Goal: Information Seeking & Learning: Learn about a topic

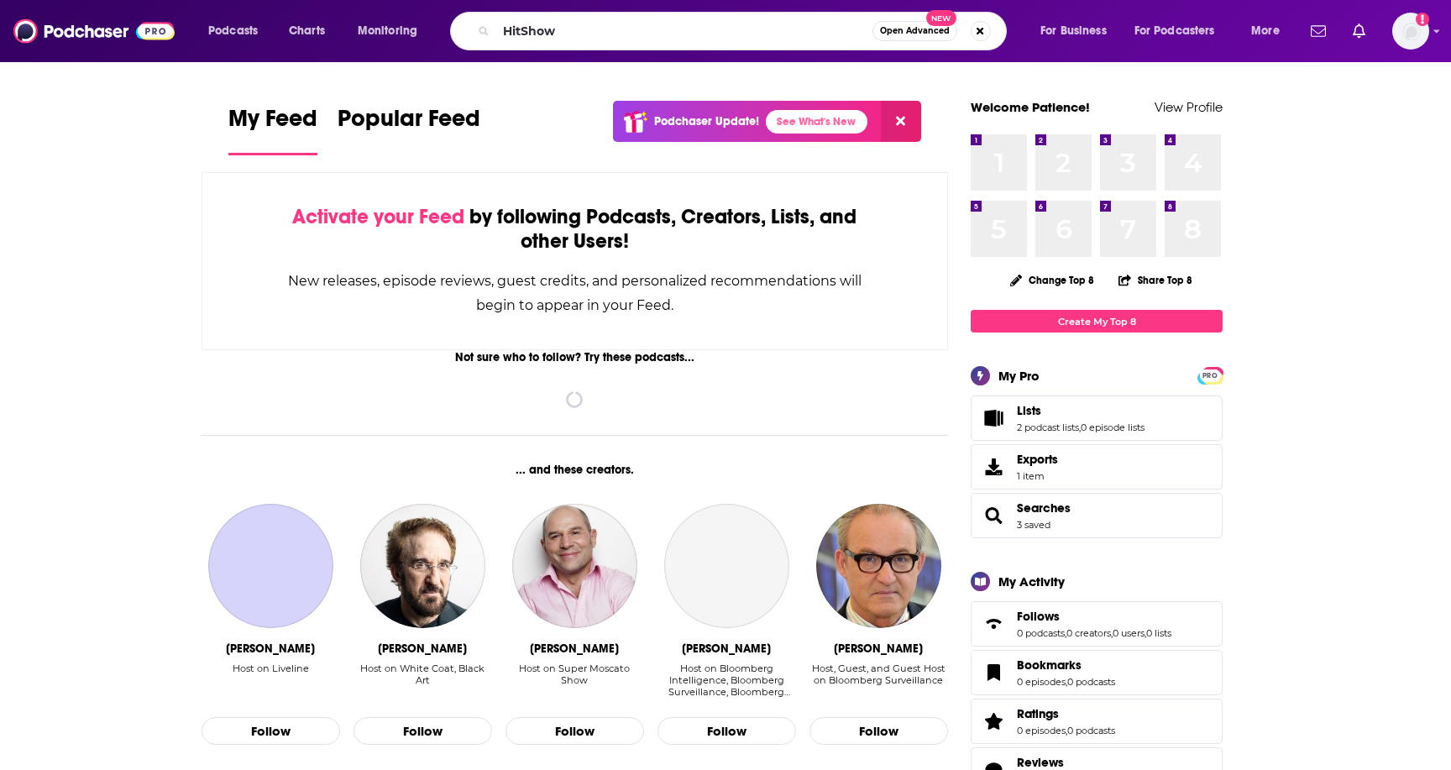
type input "HitShow"
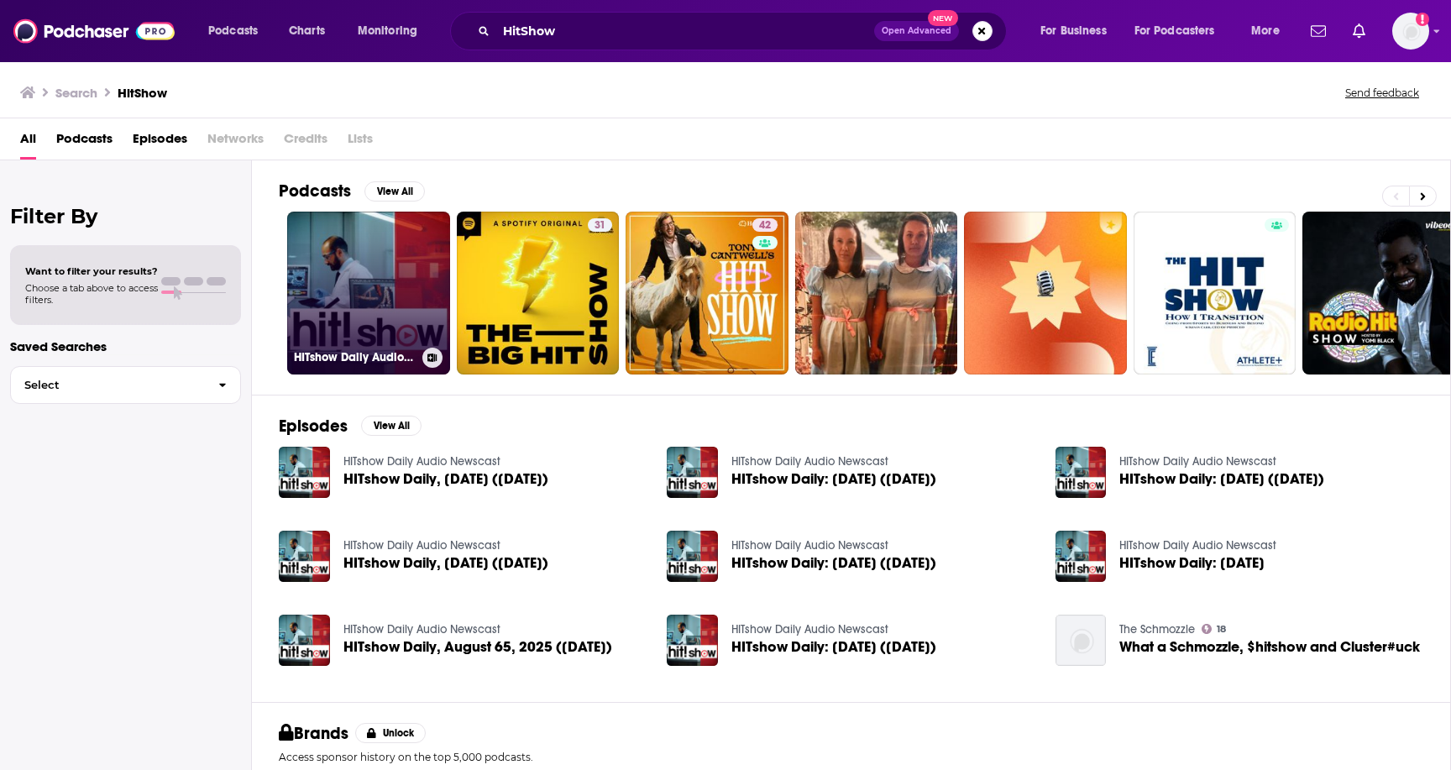
click at [340, 338] on link "HITshow Daily Audio Newscast" at bounding box center [368, 293] width 163 height 163
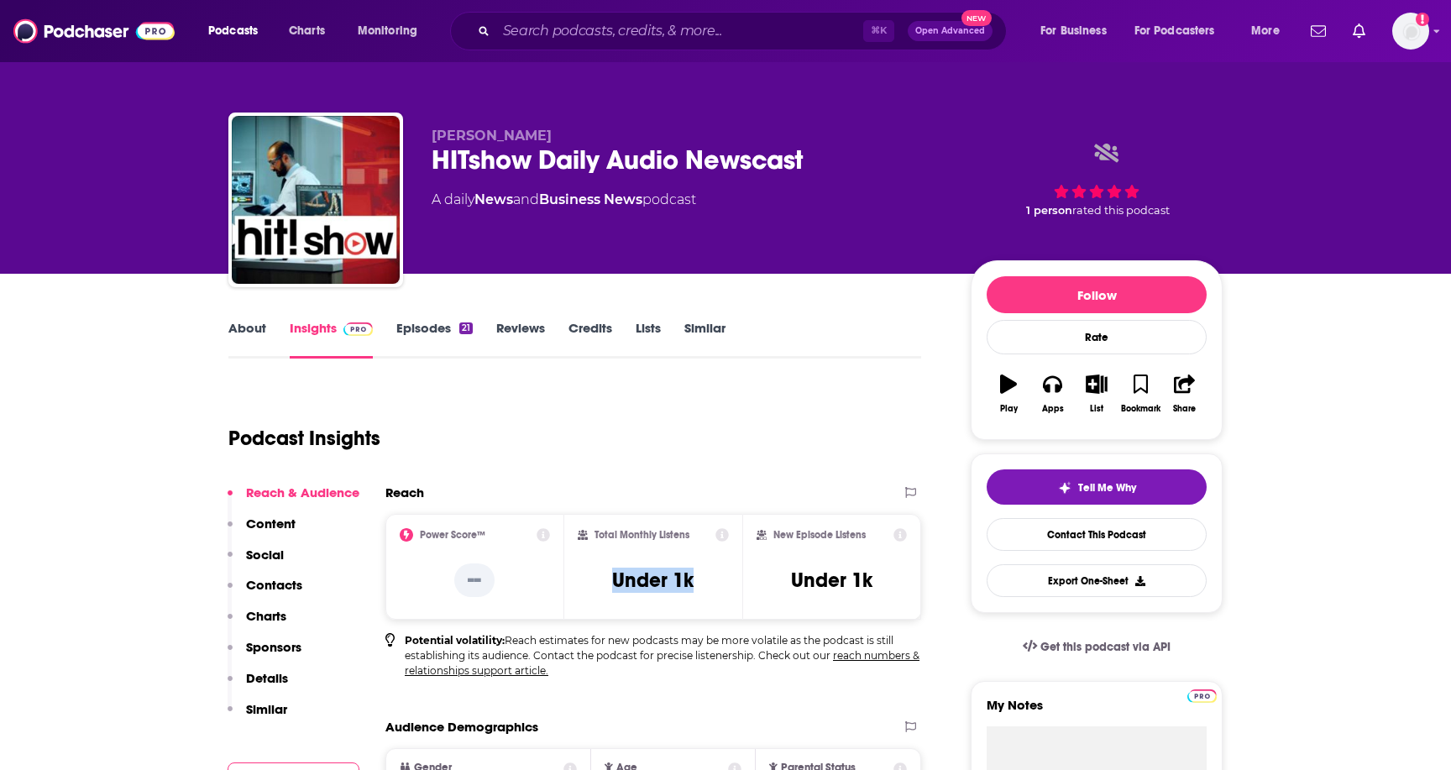
drag, startPoint x: 703, startPoint y: 581, endPoint x: 575, endPoint y: 578, distance: 127.6
click at [575, 578] on div "Total Monthly Listens Under 1k" at bounding box center [653, 567] width 179 height 106
copy h3 "Under 1k"
